Goal: Task Accomplishment & Management: Use online tool/utility

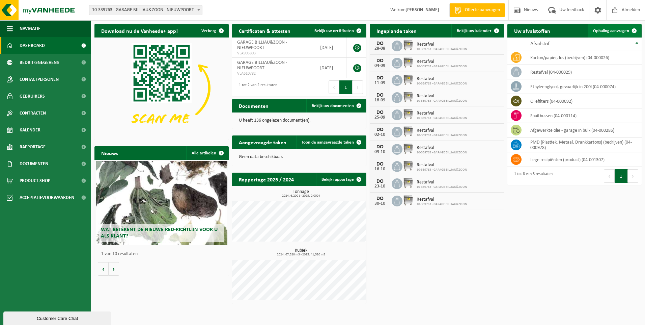
click at [614, 32] on span "Ophaling aanvragen" at bounding box center [611, 31] width 36 height 4
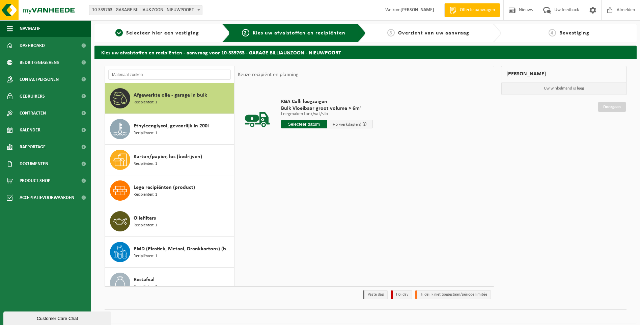
click at [203, 94] on span "Afgewerkte olie - garage in bulk" at bounding box center [171, 95] width 74 height 8
click at [307, 126] on input "text" at bounding box center [304, 124] width 46 height 8
click at [321, 207] on div "28" at bounding box center [323, 205] width 12 height 11
type input "Van 2025-08-28"
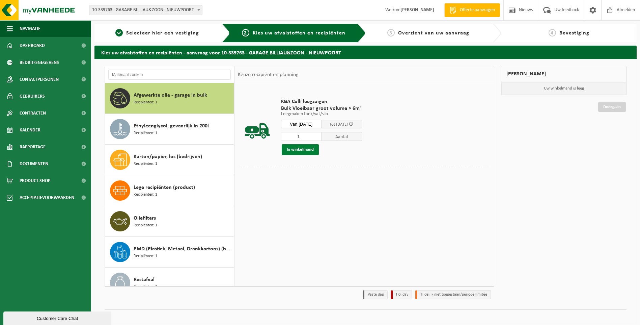
click at [303, 147] on button "In winkelmand" at bounding box center [300, 149] width 37 height 11
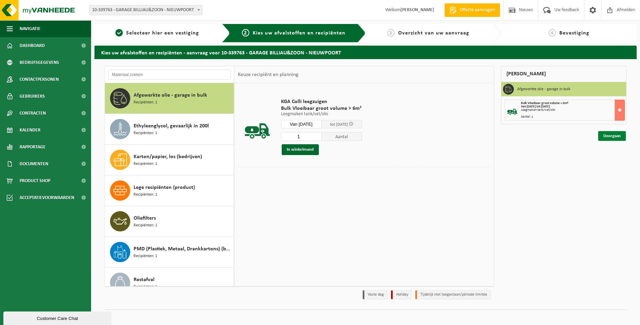
click at [610, 137] on link "Doorgaan" at bounding box center [612, 136] width 28 height 10
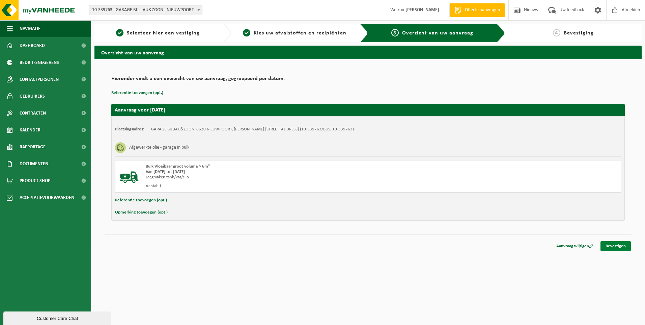
click at [612, 247] on link "Bevestigen" at bounding box center [616, 246] width 30 height 10
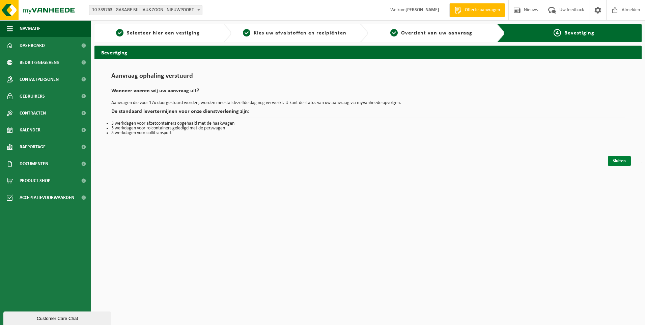
click at [619, 160] on link "Sluiten" at bounding box center [619, 161] width 23 height 10
